Goal: Transaction & Acquisition: Purchase product/service

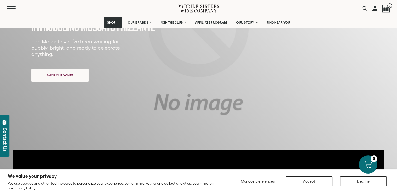
scroll to position [92, 0]
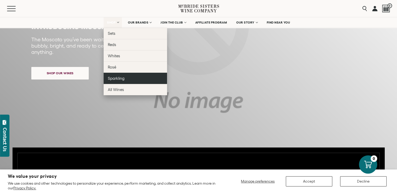
click at [115, 79] on span "Sparkling" at bounding box center [116, 78] width 17 height 4
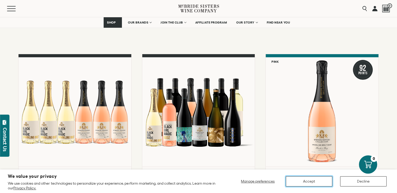
click at [320, 184] on button "Accept" at bounding box center [309, 181] width 46 height 10
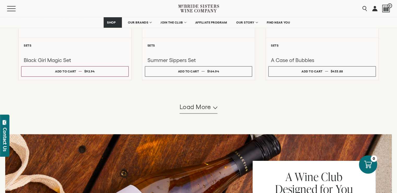
scroll to position [521, 0]
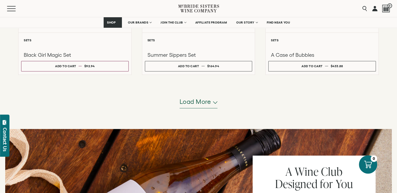
click at [202, 103] on span "Load more" at bounding box center [196, 101] width 32 height 9
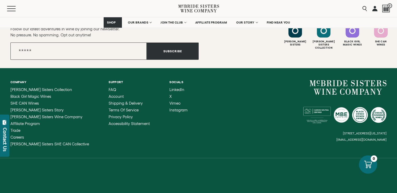
scroll to position [982, 0]
